Goal: Task Accomplishment & Management: Complete application form

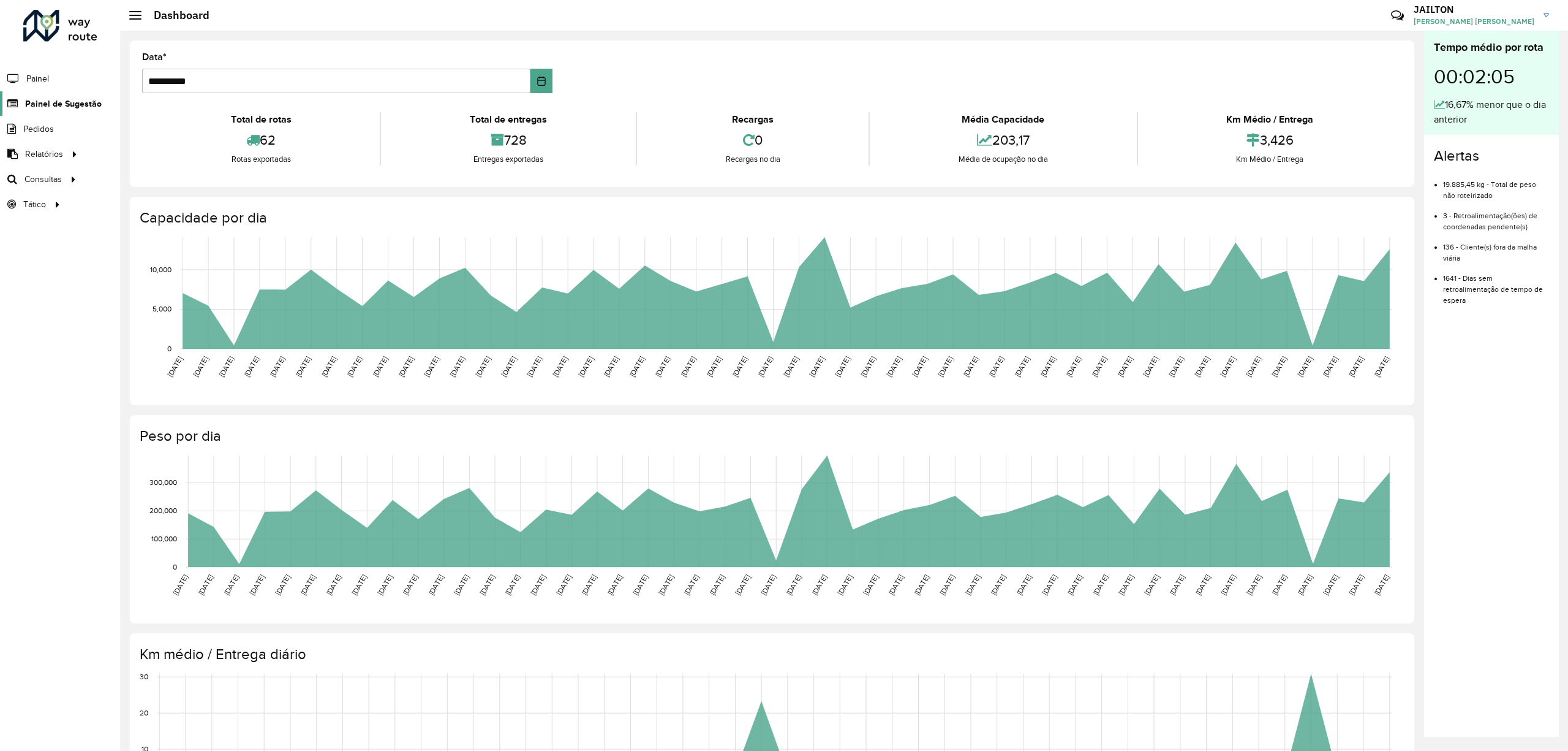
click at [54, 99] on span "Painel de Sugestão" at bounding box center [63, 103] width 76 height 12
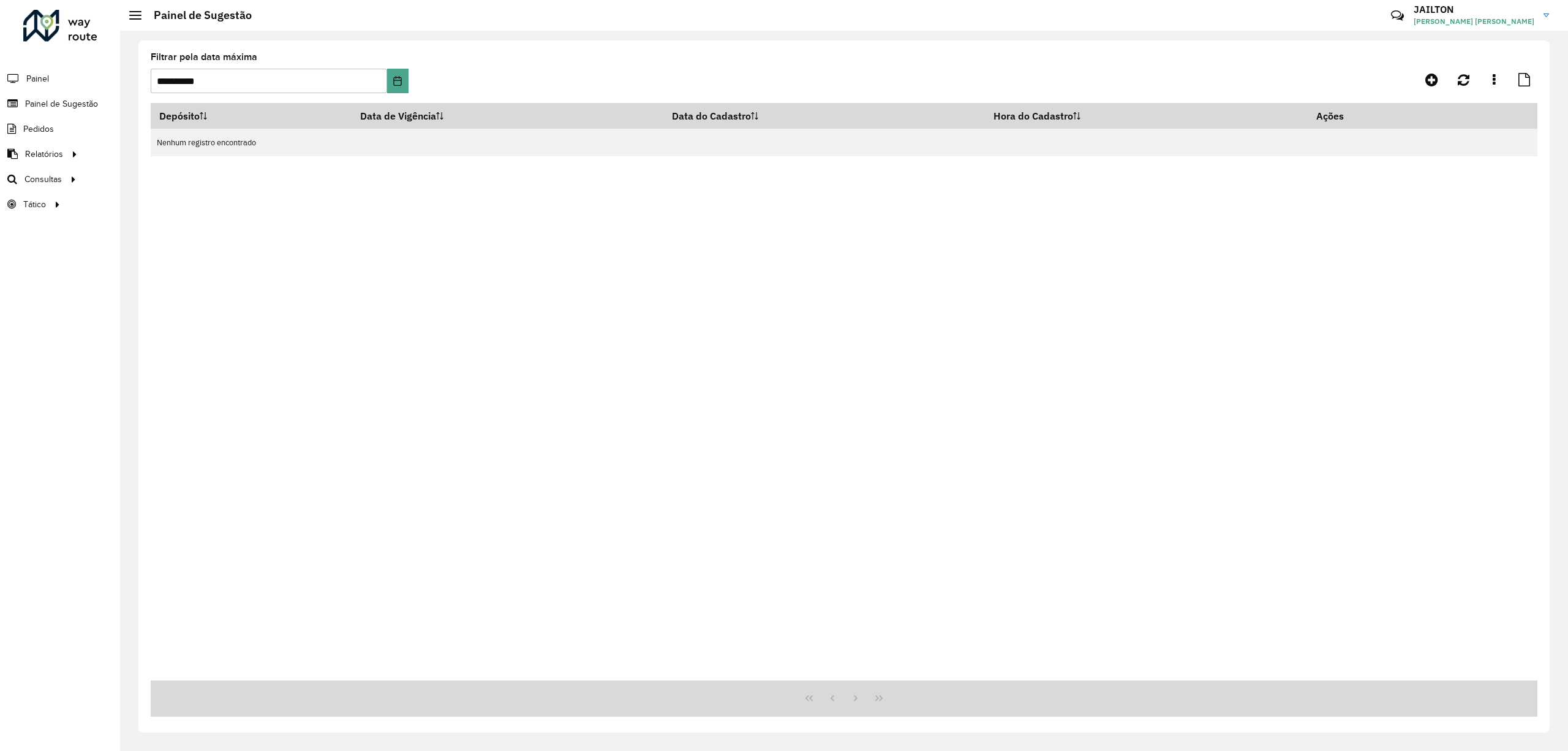
click at [1415, 75] on div at bounding box center [1363, 79] width 347 height 22
click at [1428, 75] on icon at bounding box center [1431, 79] width 12 height 14
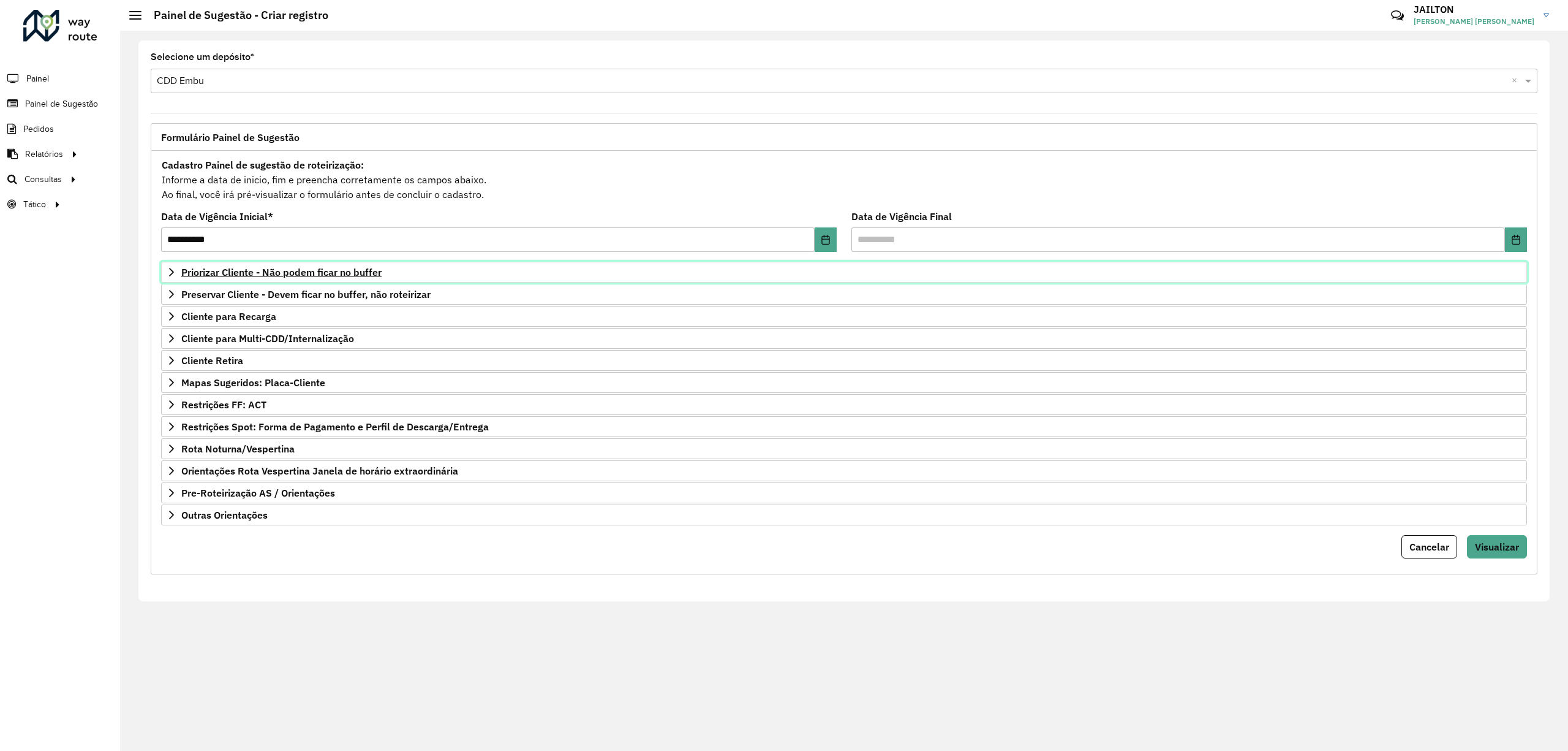
click at [352, 262] on link "Priorizar Cliente - Não podem ficar no buffer" at bounding box center [843, 273] width 1365 height 21
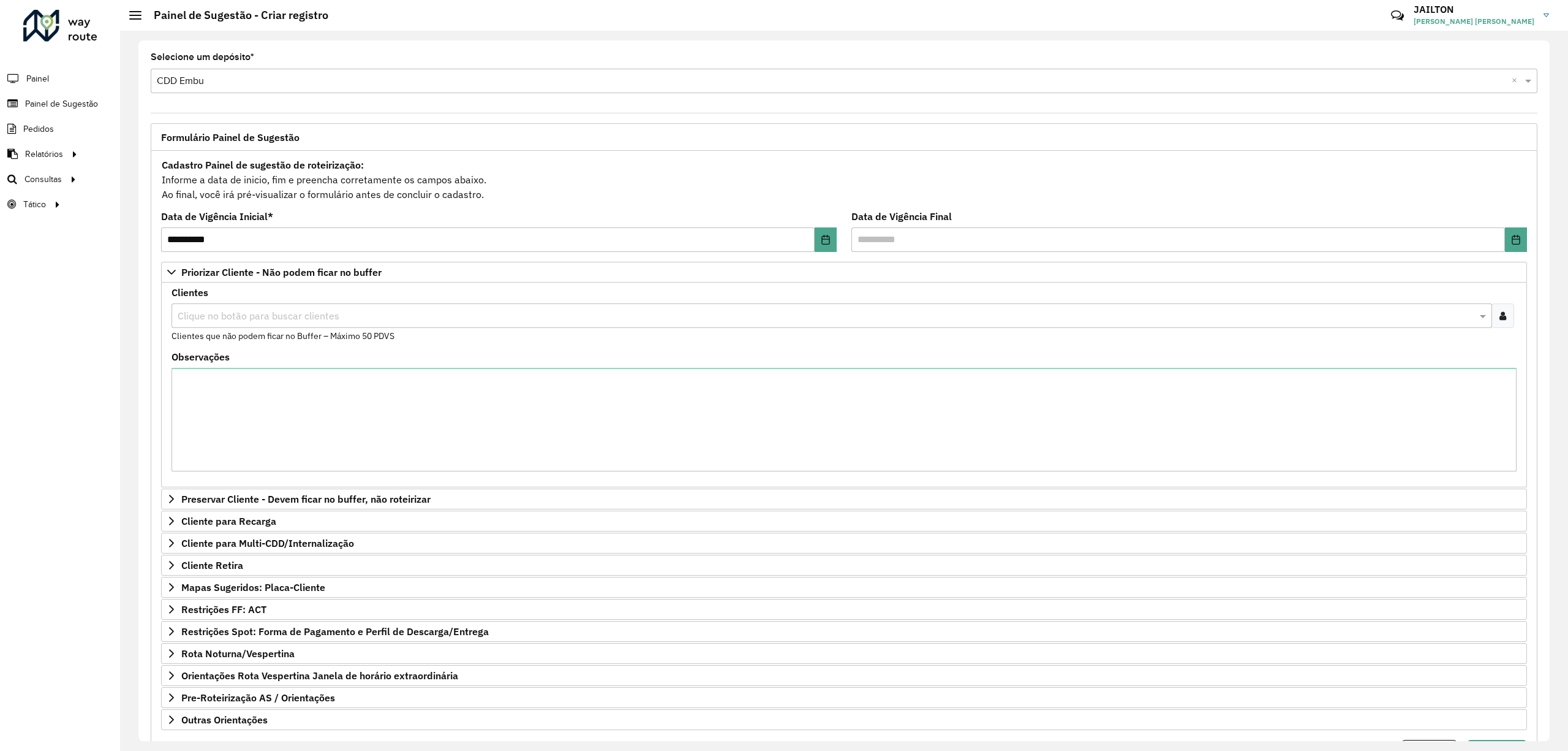
click at [1508, 317] on div at bounding box center [1503, 316] width 23 height 25
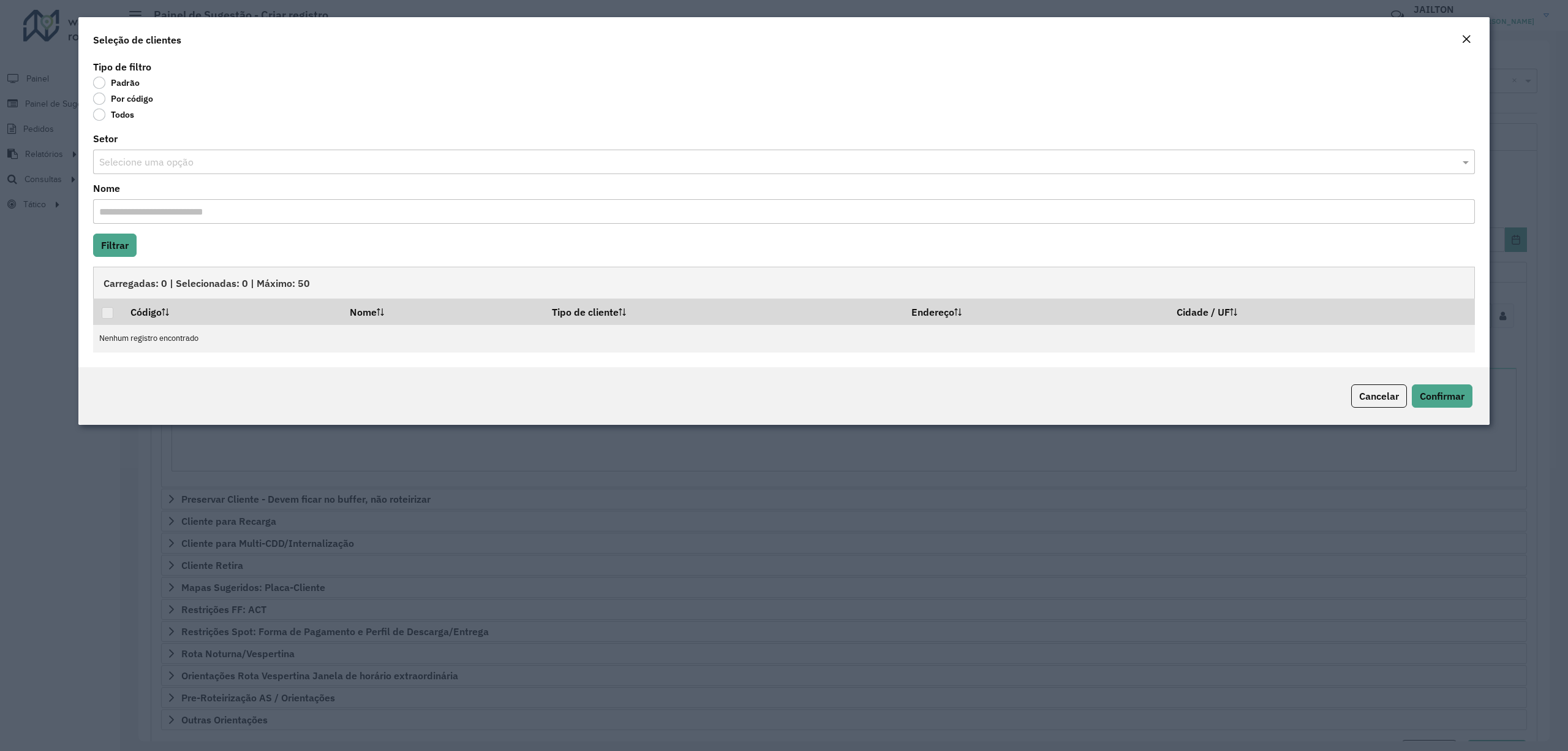
click at [147, 99] on label "Por código" at bounding box center [122, 99] width 60 height 12
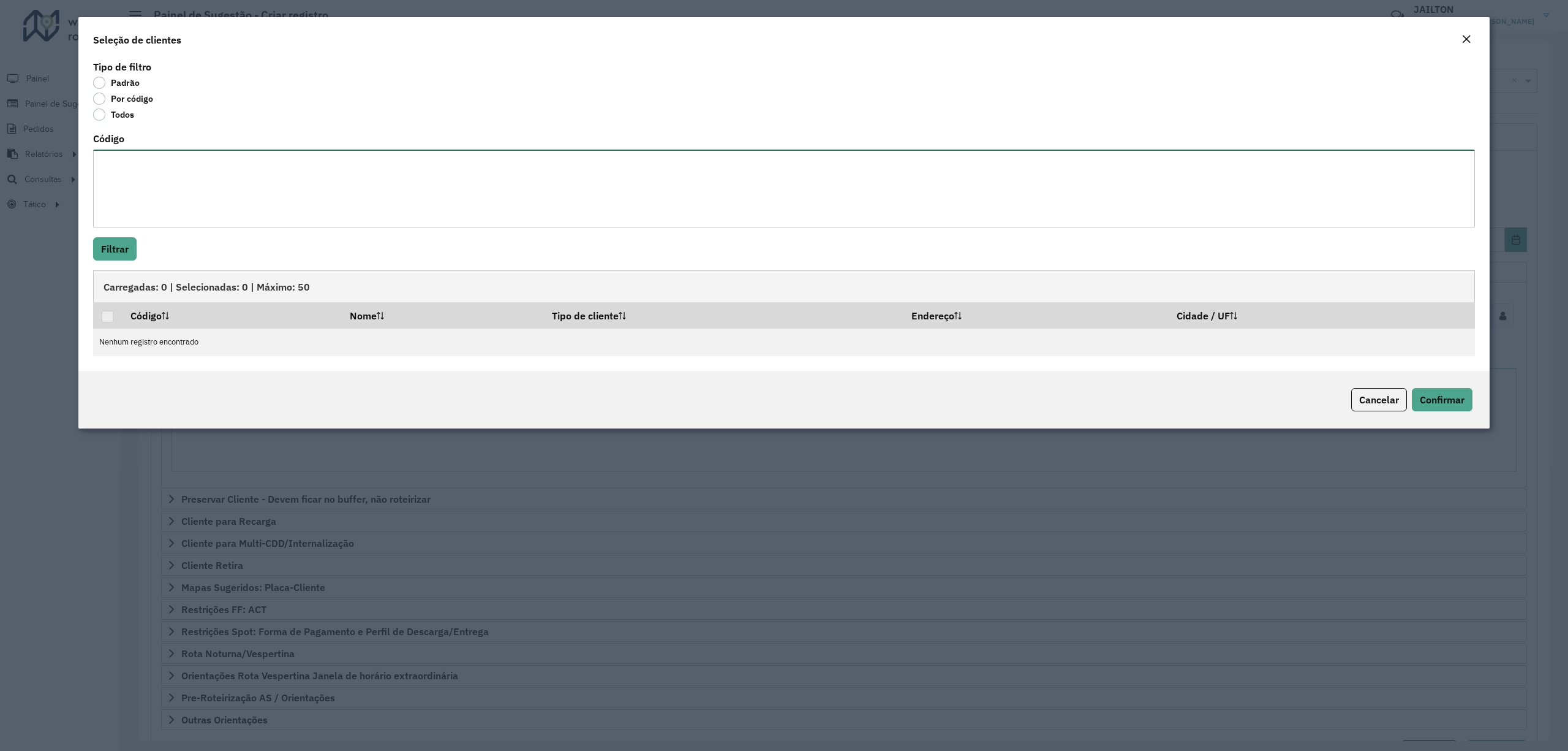
click at [282, 185] on textarea "Código" at bounding box center [783, 188] width 1382 height 77
paste textarea "*****"
type textarea "*****"
click at [115, 250] on button "Filtrar" at bounding box center [114, 249] width 43 height 23
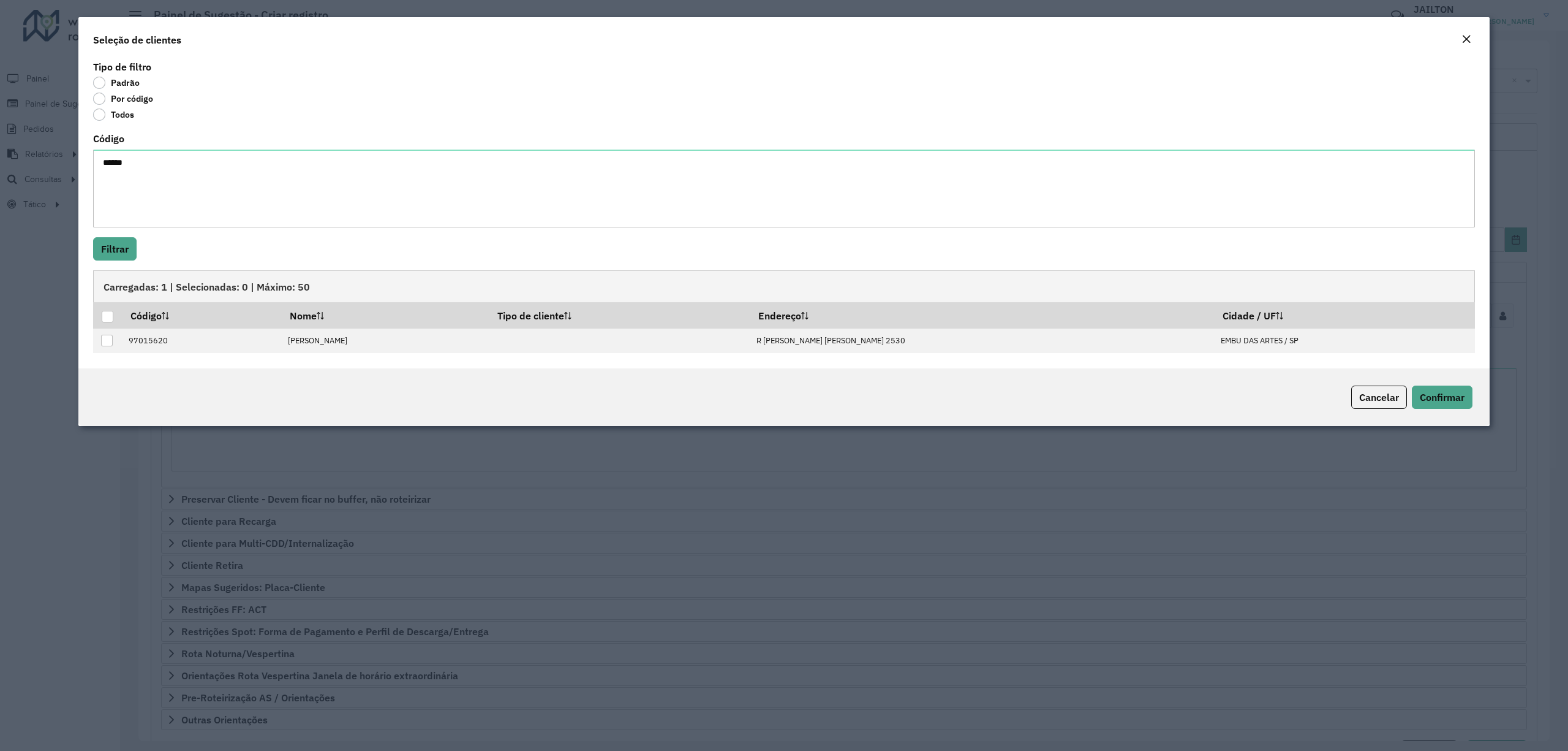
click at [1466, 35] on em "Close" at bounding box center [1466, 39] width 10 height 10
